Goal: Navigation & Orientation: Go to known website

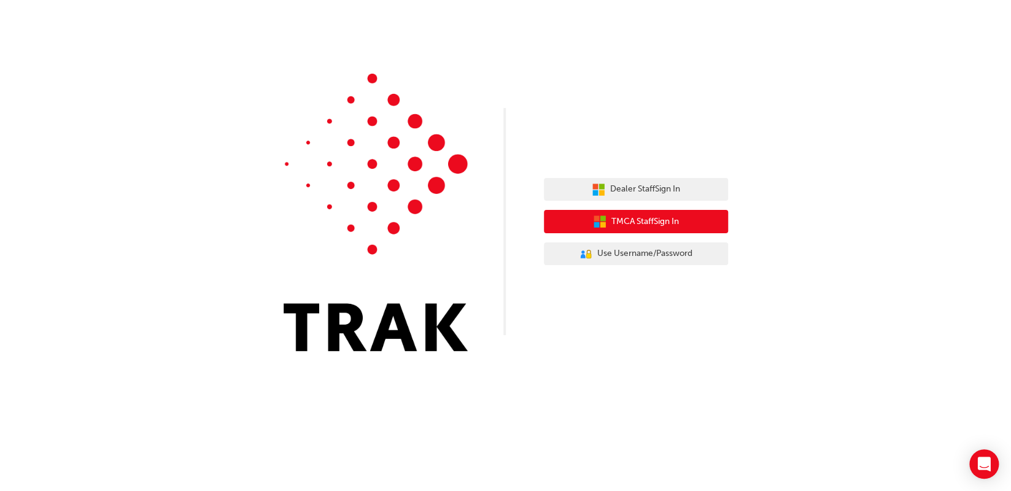
drag, startPoint x: 650, startPoint y: 226, endPoint x: 709, endPoint y: 141, distance: 103.7
click at [709, 141] on div "Dealer Staff Sign In TMCA Staff Sign In User Authentication Icon - Blue Person,…" at bounding box center [505, 184] width 1011 height 369
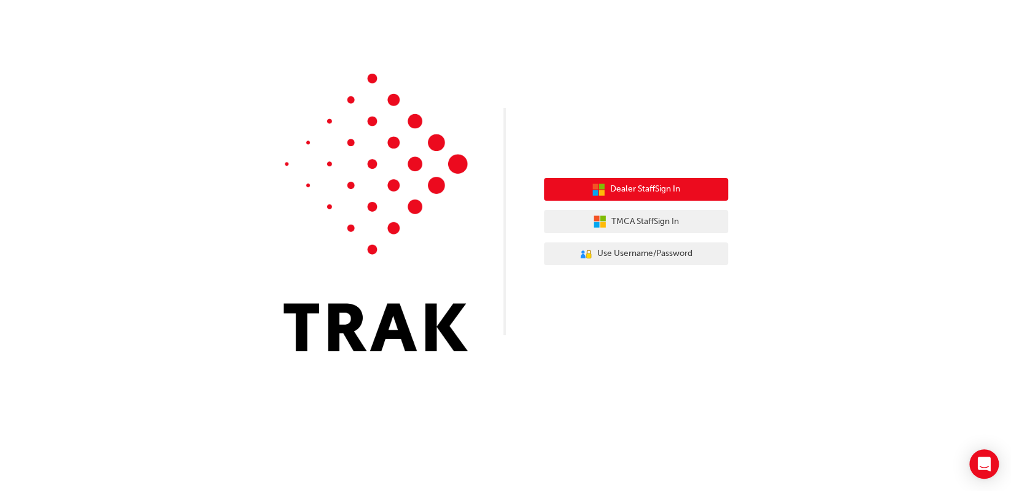
click at [683, 184] on button "Dealer Staff Sign In" at bounding box center [636, 189] width 184 height 23
